Goal: Task Accomplishment & Management: Manage account settings

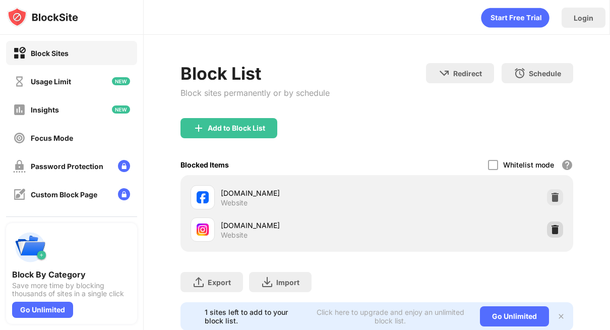
click at [554, 227] on img at bounding box center [555, 229] width 10 height 10
